Goal: Transaction & Acquisition: Book appointment/travel/reservation

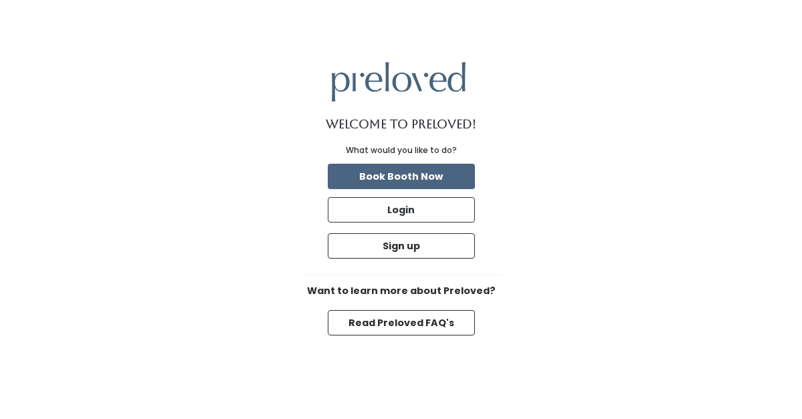
click at [421, 183] on button "Book Booth Now" at bounding box center [401, 176] width 147 height 25
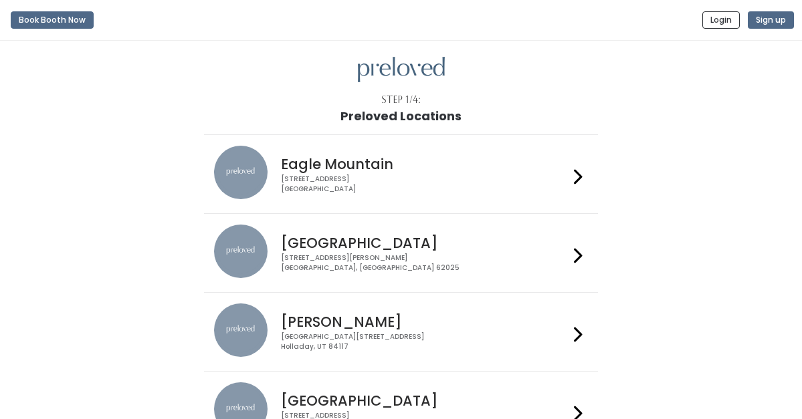
click at [371, 248] on h4 "Edwardsville" at bounding box center [425, 242] width 288 height 15
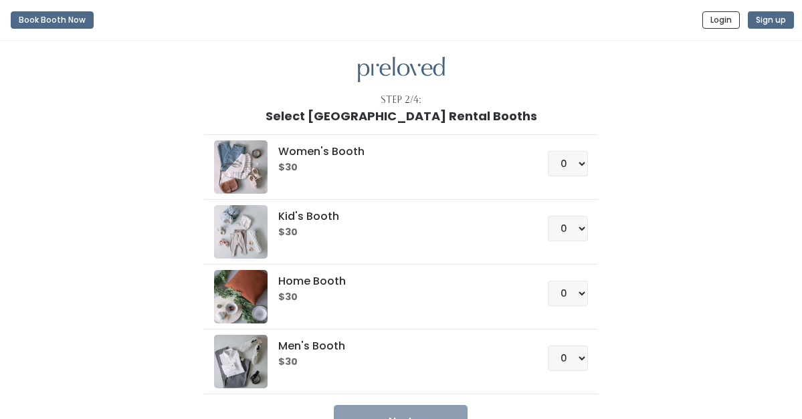
click at [374, 233] on h6 "$30" at bounding box center [397, 232] width 238 height 11
select select "1"
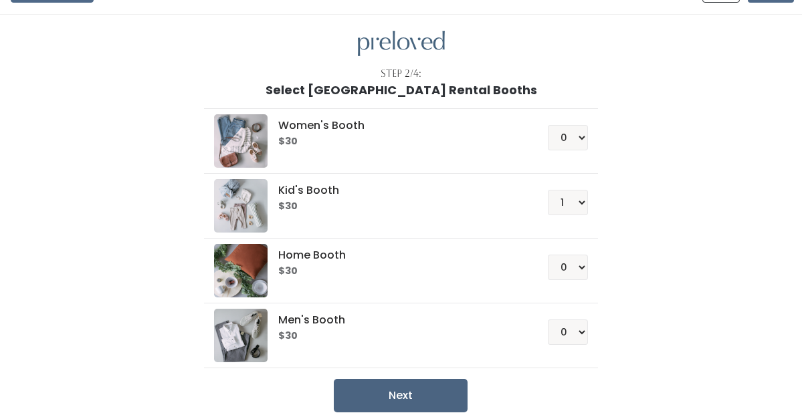
click at [413, 397] on button "Next" at bounding box center [401, 395] width 134 height 33
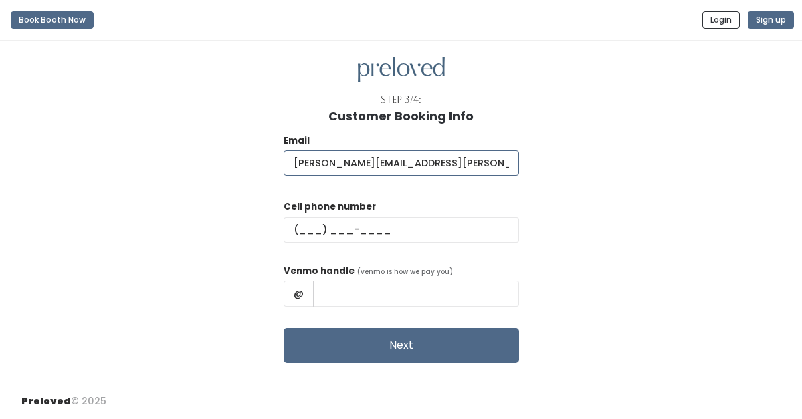
type input "[PERSON_NAME][EMAIL_ADDRESS][PERSON_NAME][DOMAIN_NAME]"
type input "[PHONE_NUMBER]"
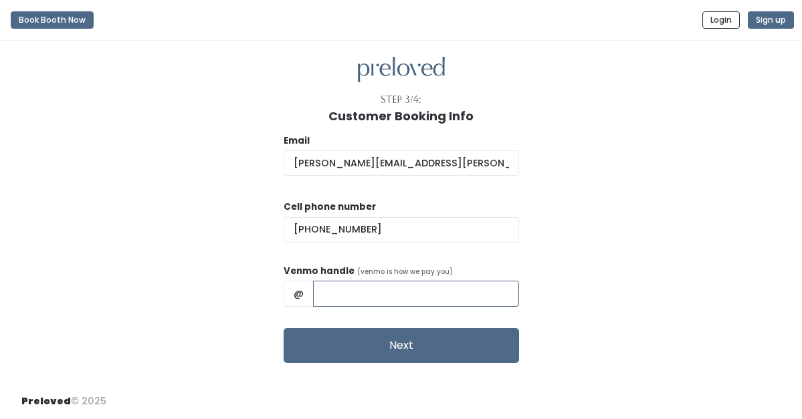
click at [345, 298] on input "text" at bounding box center [416, 293] width 206 height 25
type input "[PERSON_NAME]"
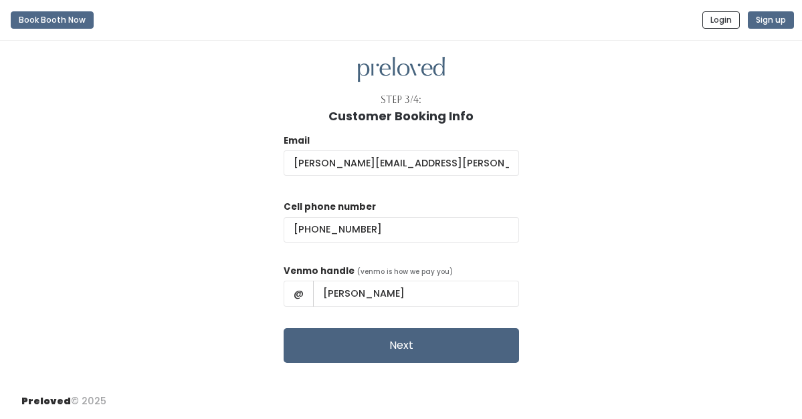
click at [358, 351] on button "Next" at bounding box center [401, 345] width 235 height 35
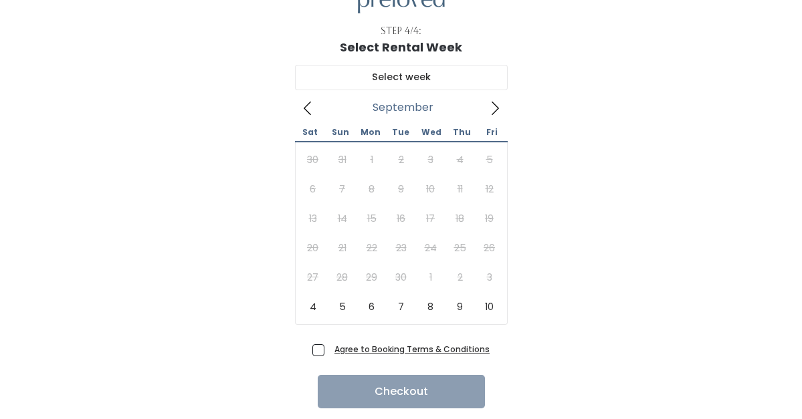
scroll to position [70, 0]
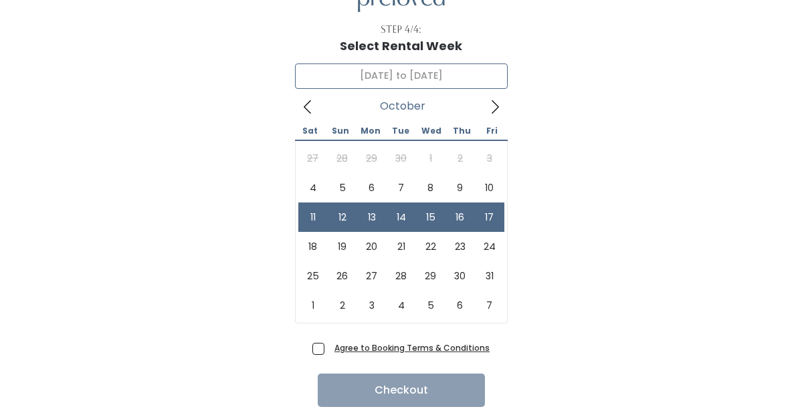
type input "October 11 to October 17"
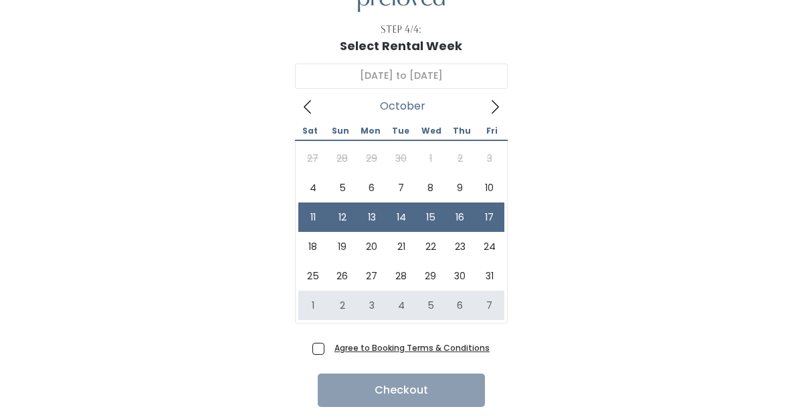
click at [329, 350] on span "Agree to Booking Terms & Conditions" at bounding box center [409, 347] width 161 height 13
click at [329, 350] on input "Agree to Booking Terms & Conditions" at bounding box center [333, 345] width 9 height 9
checkbox input "true"
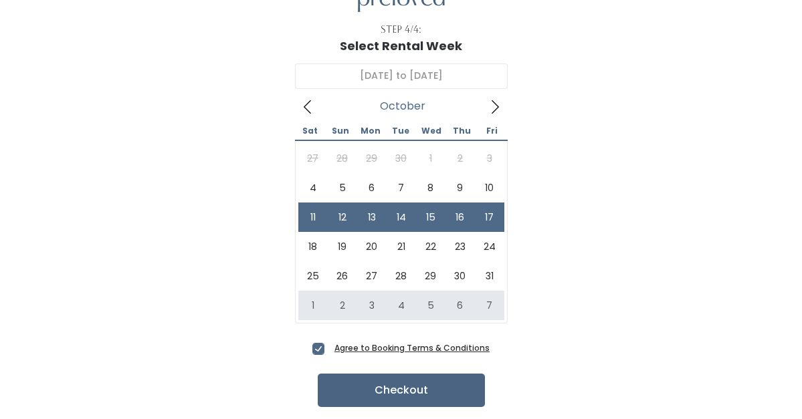
click at [368, 392] on button "Checkout" at bounding box center [401, 390] width 167 height 33
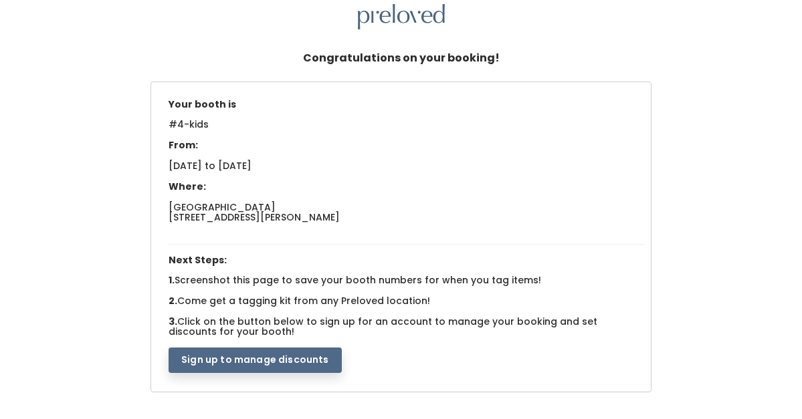
scroll to position [52, 0]
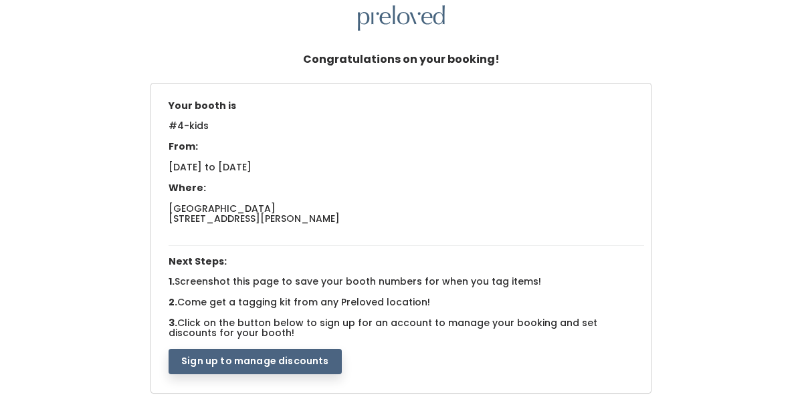
click at [280, 356] on button "Sign up to manage discounts" at bounding box center [255, 361] width 173 height 25
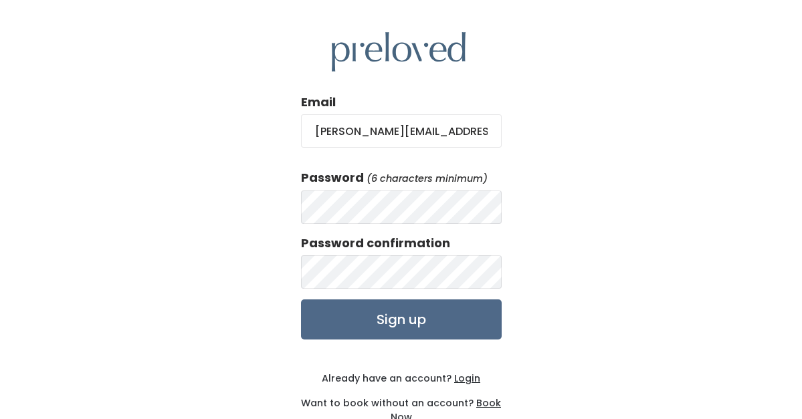
type input "[PERSON_NAME][EMAIL_ADDRESS][PERSON_NAME][DOMAIN_NAME]"
click at [393, 321] on input "Sign up" at bounding box center [401, 320] width 201 height 40
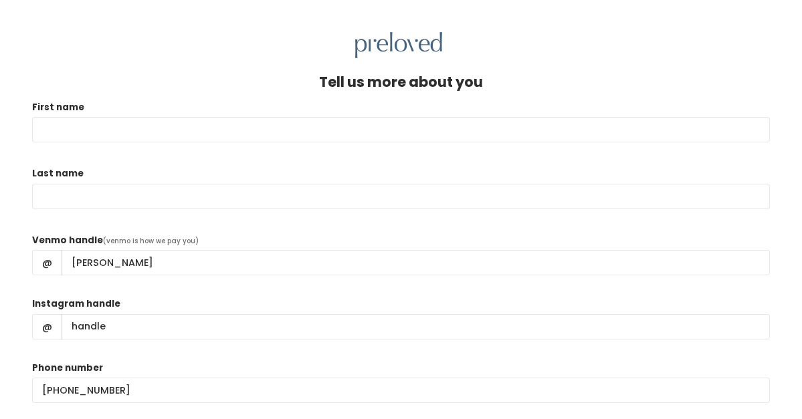
click at [233, 93] on div "Tell us more about you" at bounding box center [401, 87] width 738 height 26
click at [133, 118] on input "First name" at bounding box center [401, 129] width 738 height 25
type input "e"
type input "Kendra"
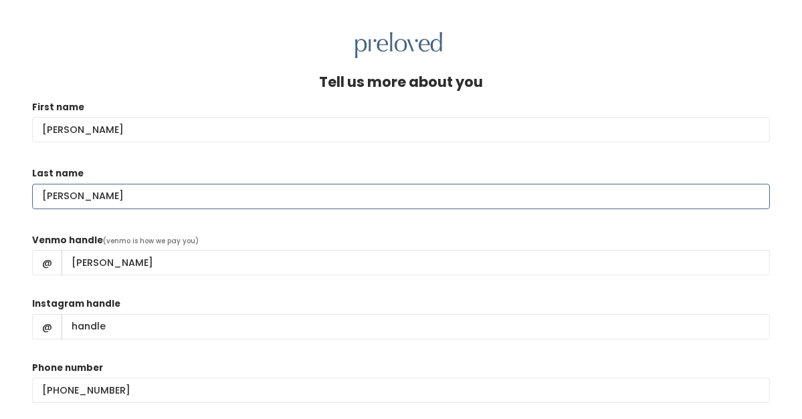
type input "Stuppi"
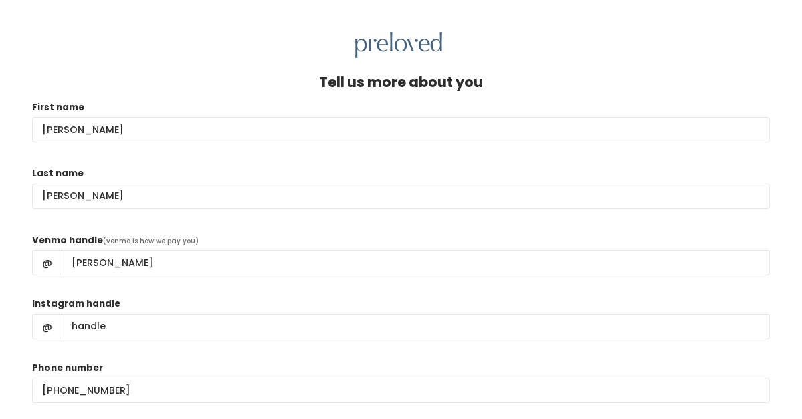
click at [221, 286] on form "First name Kendra Last name Stuppi Venmo handle (venmo is how we pay you) @ ken…" at bounding box center [401, 283] width 738 height 367
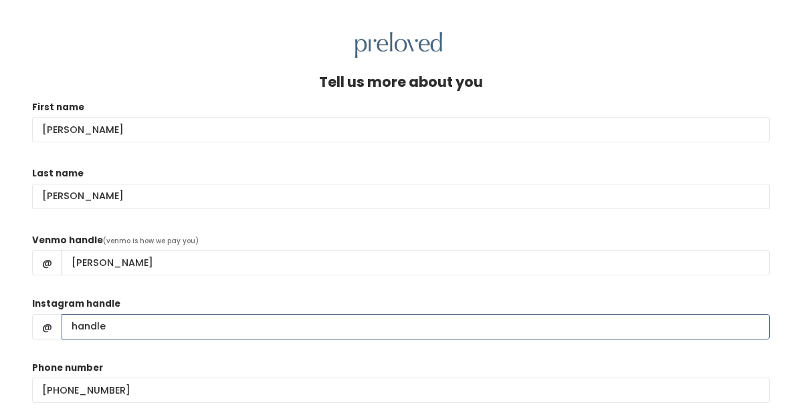
click at [110, 319] on input "Instagram handle" at bounding box center [416, 326] width 709 height 25
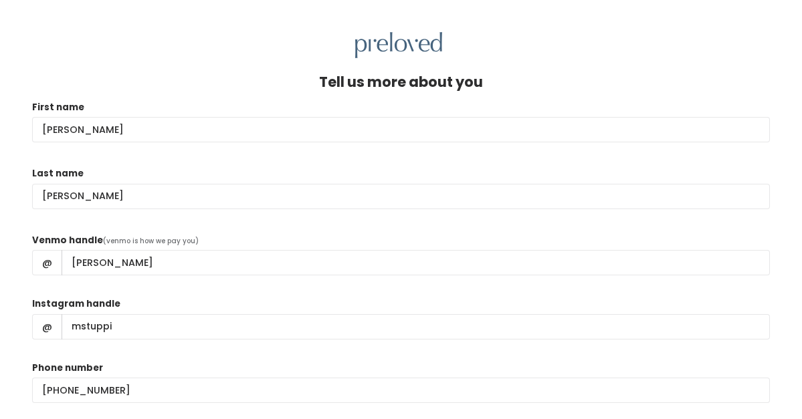
drag, startPoint x: 110, startPoint y: 319, endPoint x: 217, endPoint y: 291, distance: 111.3
click at [217, 291] on form "First name Kendra Last name Stuppi Venmo handle (venmo is how we pay you) @ ken…" at bounding box center [401, 283] width 738 height 367
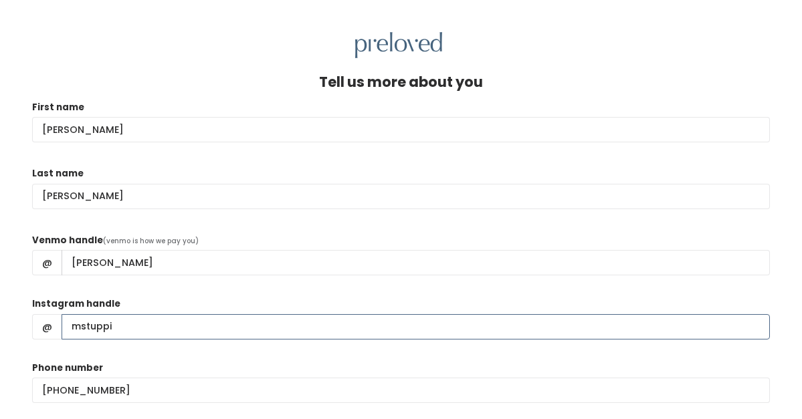
click at [76, 327] on input "mstuppi" at bounding box center [416, 326] width 709 height 25
click at [177, 337] on input "kstuppi" at bounding box center [416, 326] width 709 height 25
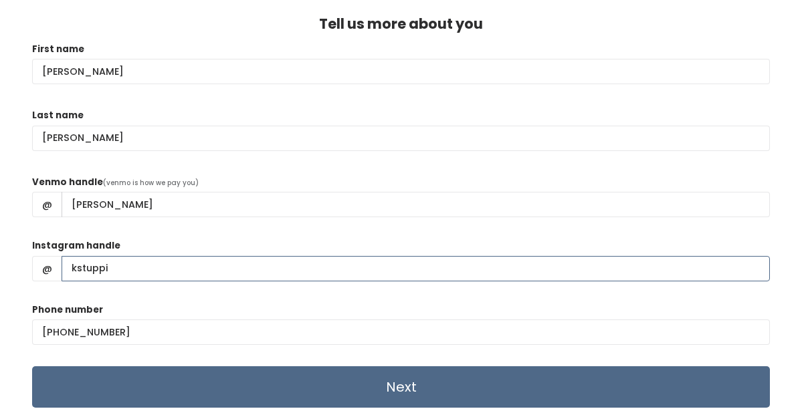
scroll to position [58, 0]
type input "kstuppi"
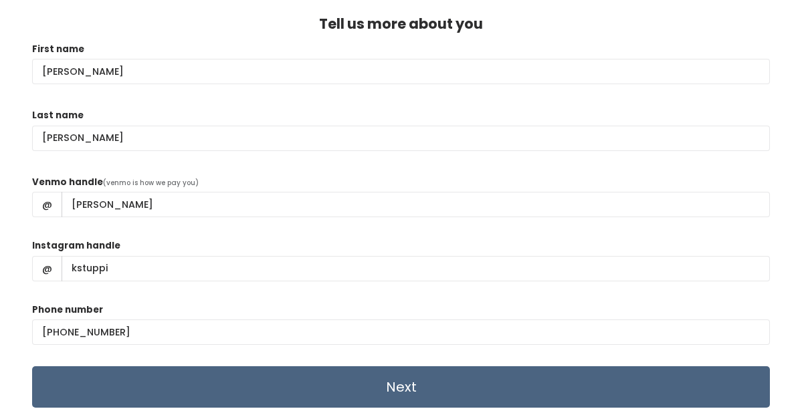
click at [206, 380] on input "Next" at bounding box center [401, 387] width 738 height 41
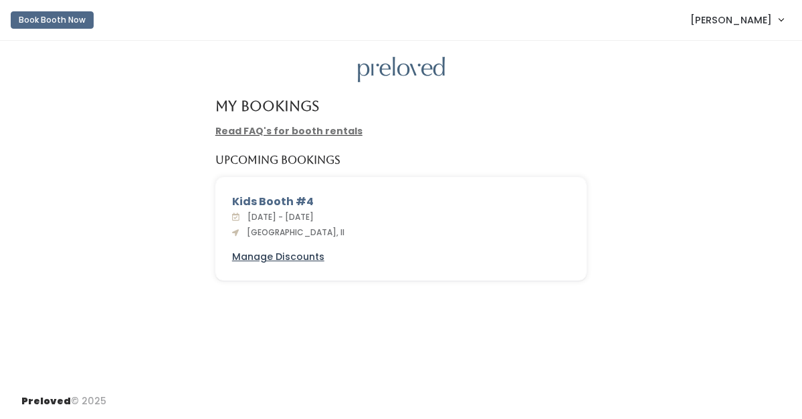
click at [257, 258] on u "Manage Discounts" at bounding box center [278, 256] width 92 height 13
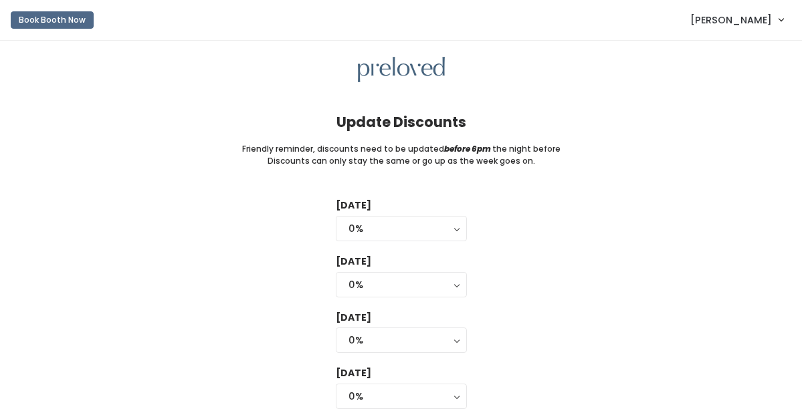
scroll to position [23, 0]
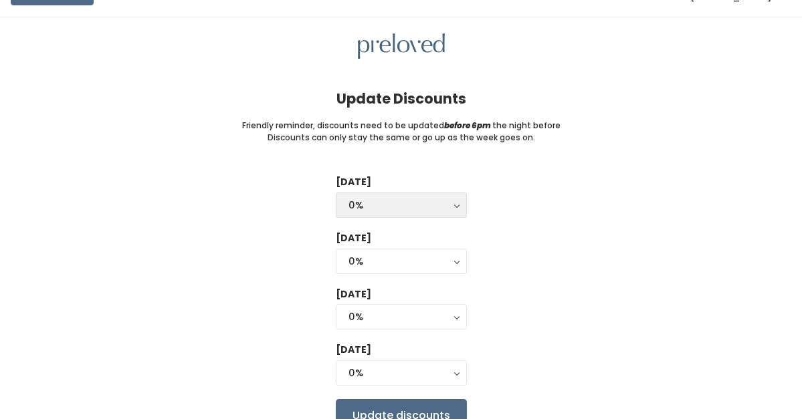
click at [444, 203] on div "0%" at bounding box center [402, 205] width 106 height 15
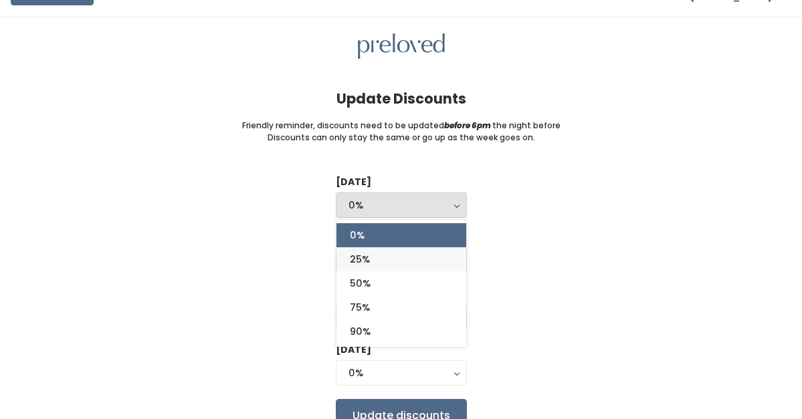
click at [387, 255] on link "25%" at bounding box center [402, 260] width 130 height 24
select select "25%"
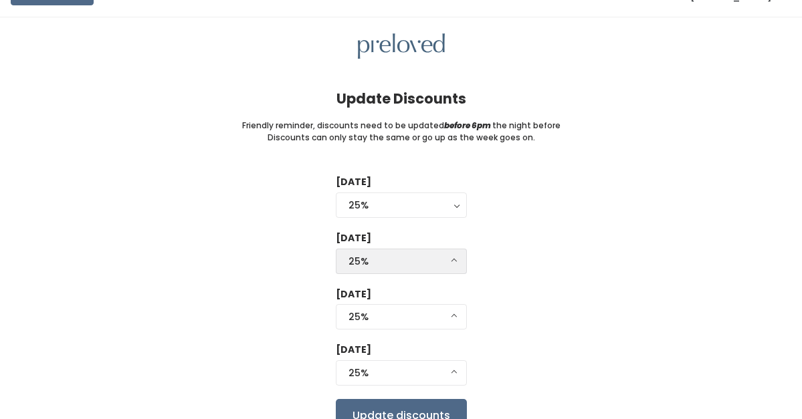
click at [387, 255] on div "25%" at bounding box center [402, 261] width 106 height 15
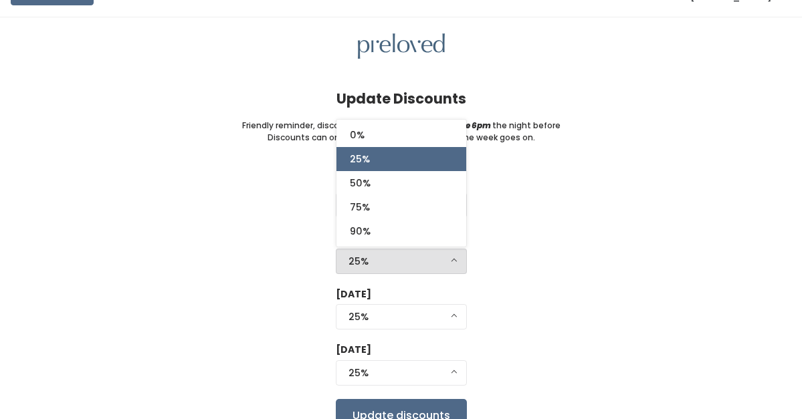
click at [387, 255] on div "25%" at bounding box center [402, 261] width 106 height 15
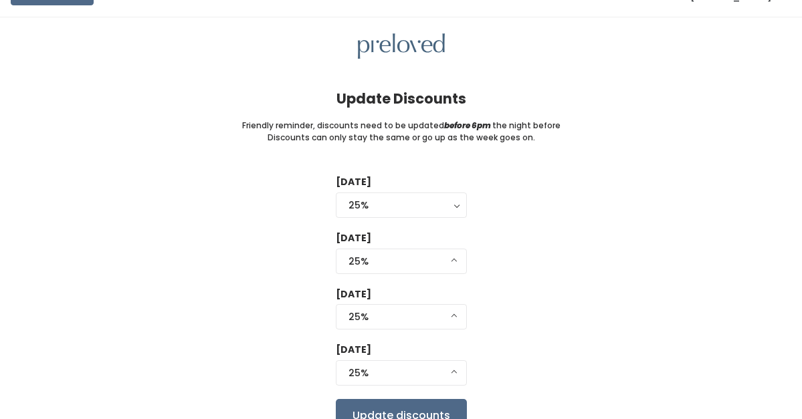
click at [498, 298] on div "Tuesday 0% 25% 50% 75% 90% 25% 0% 25% 50% 75% 90% Wednesday 0% 25% 50% 75% 90% …" at bounding box center [400, 303] width 759 height 257
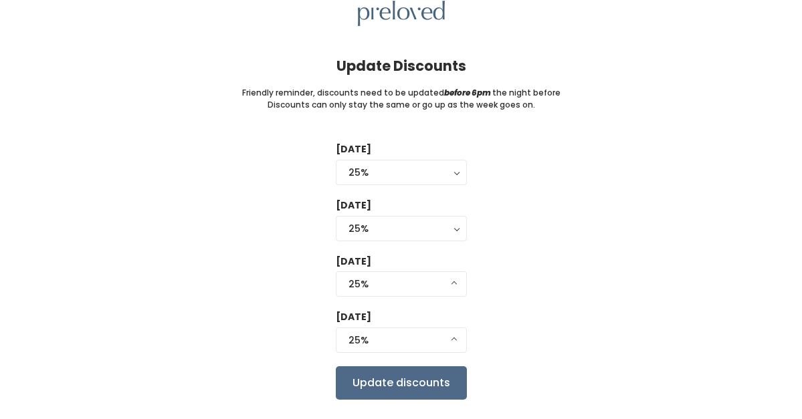
scroll to position [62, 0]
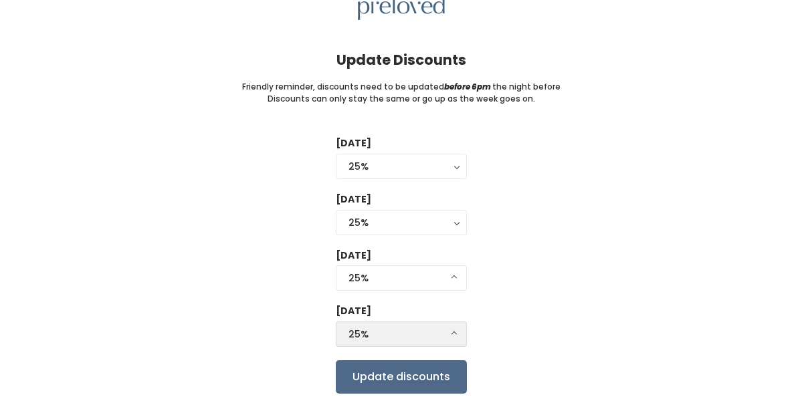
click at [424, 324] on button "25%" at bounding box center [401, 334] width 131 height 25
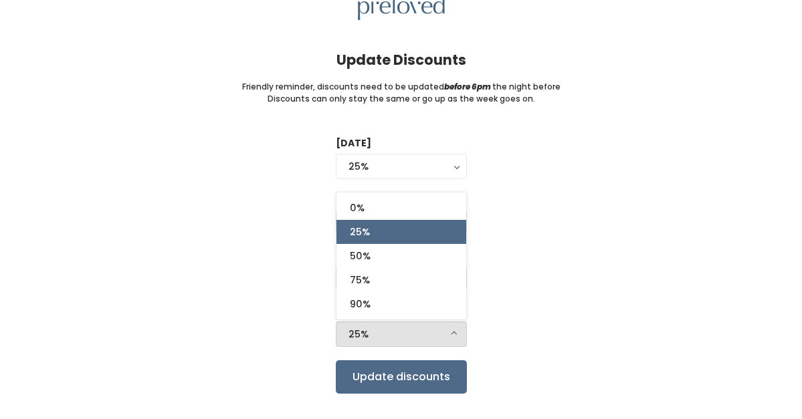
click at [424, 324] on button "25%" at bounding box center [401, 334] width 131 height 25
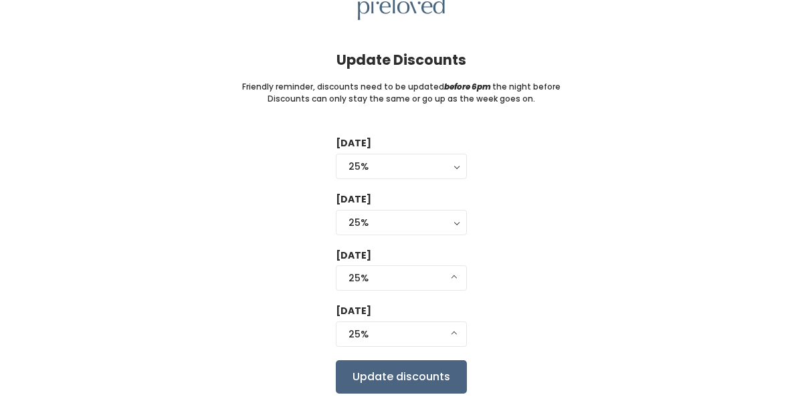
click at [426, 365] on input "Update discounts" at bounding box center [401, 377] width 131 height 33
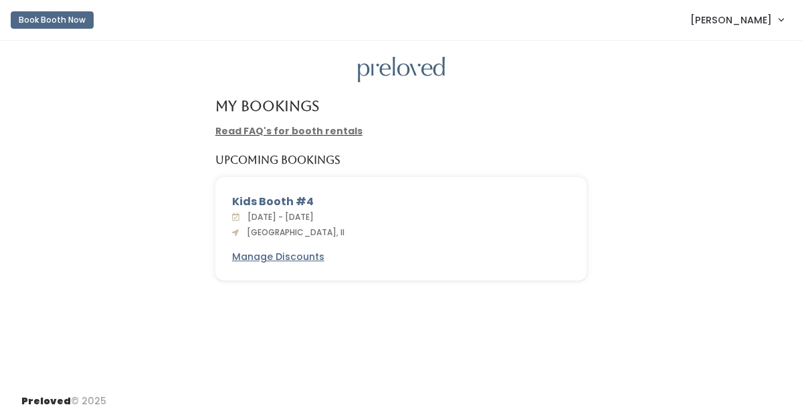
click at [337, 130] on link "Read FAQ's for booth rentals" at bounding box center [288, 130] width 147 height 13
